Goal: Navigation & Orientation: Find specific page/section

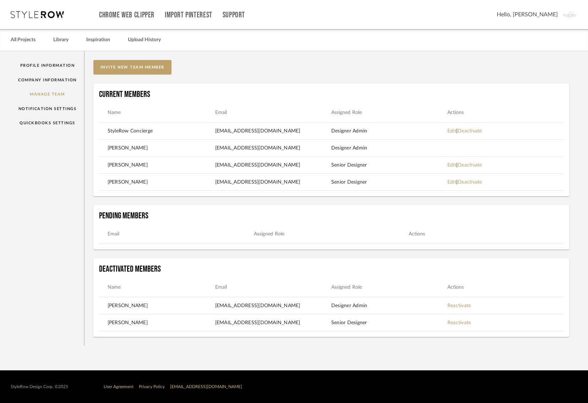
click at [28, 16] on icon at bounding box center [37, 14] width 53 height 7
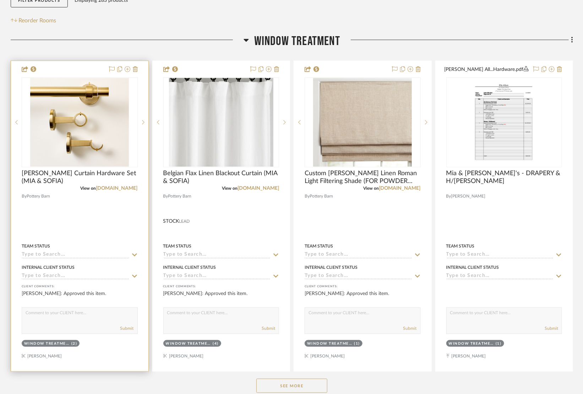
scroll to position [171, 0]
